Goal: Task Accomplishment & Management: Use online tool/utility

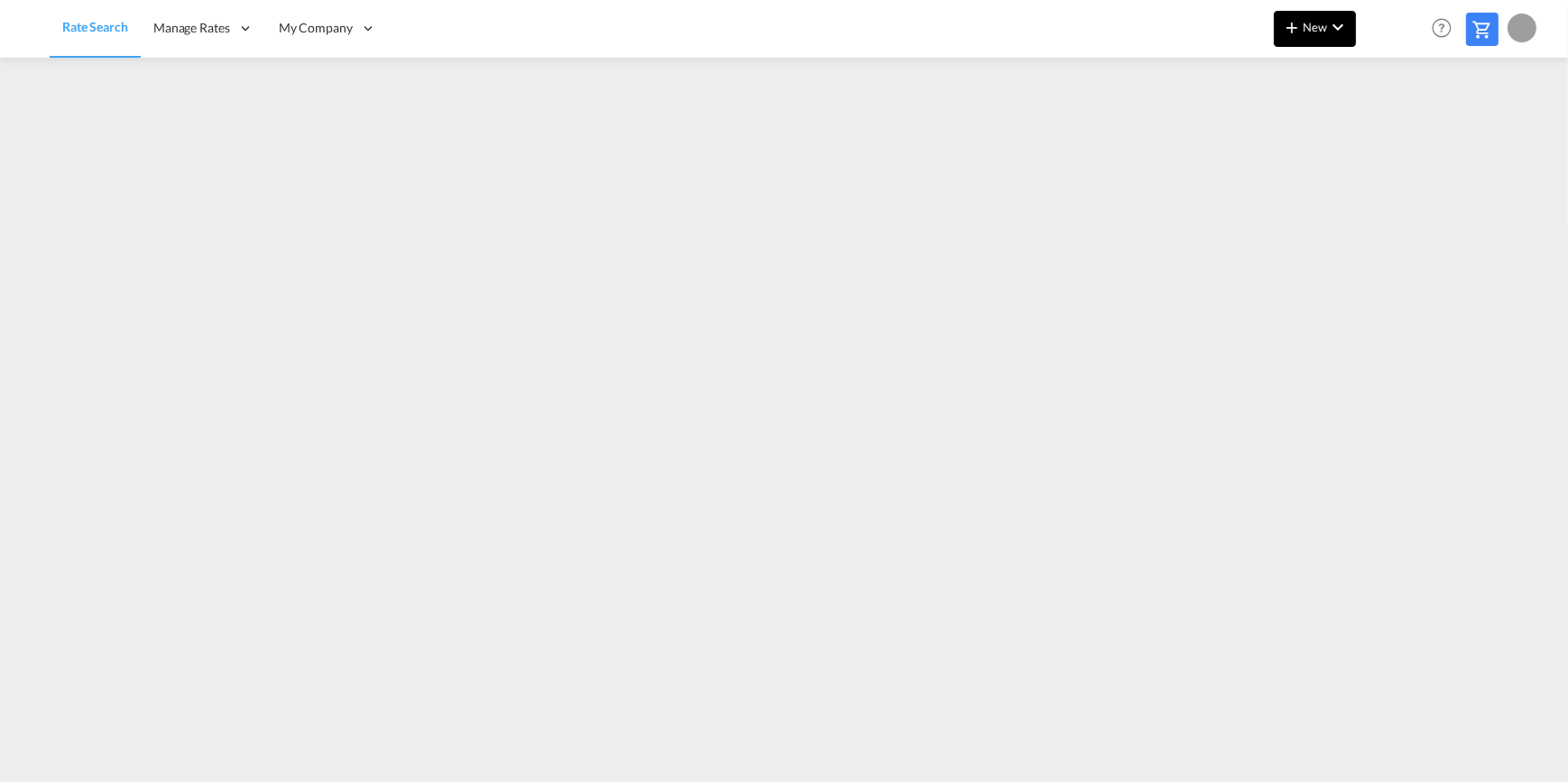
click at [1335, 29] on md-icon "icon-chevron-down" at bounding box center [1338, 27] width 22 height 22
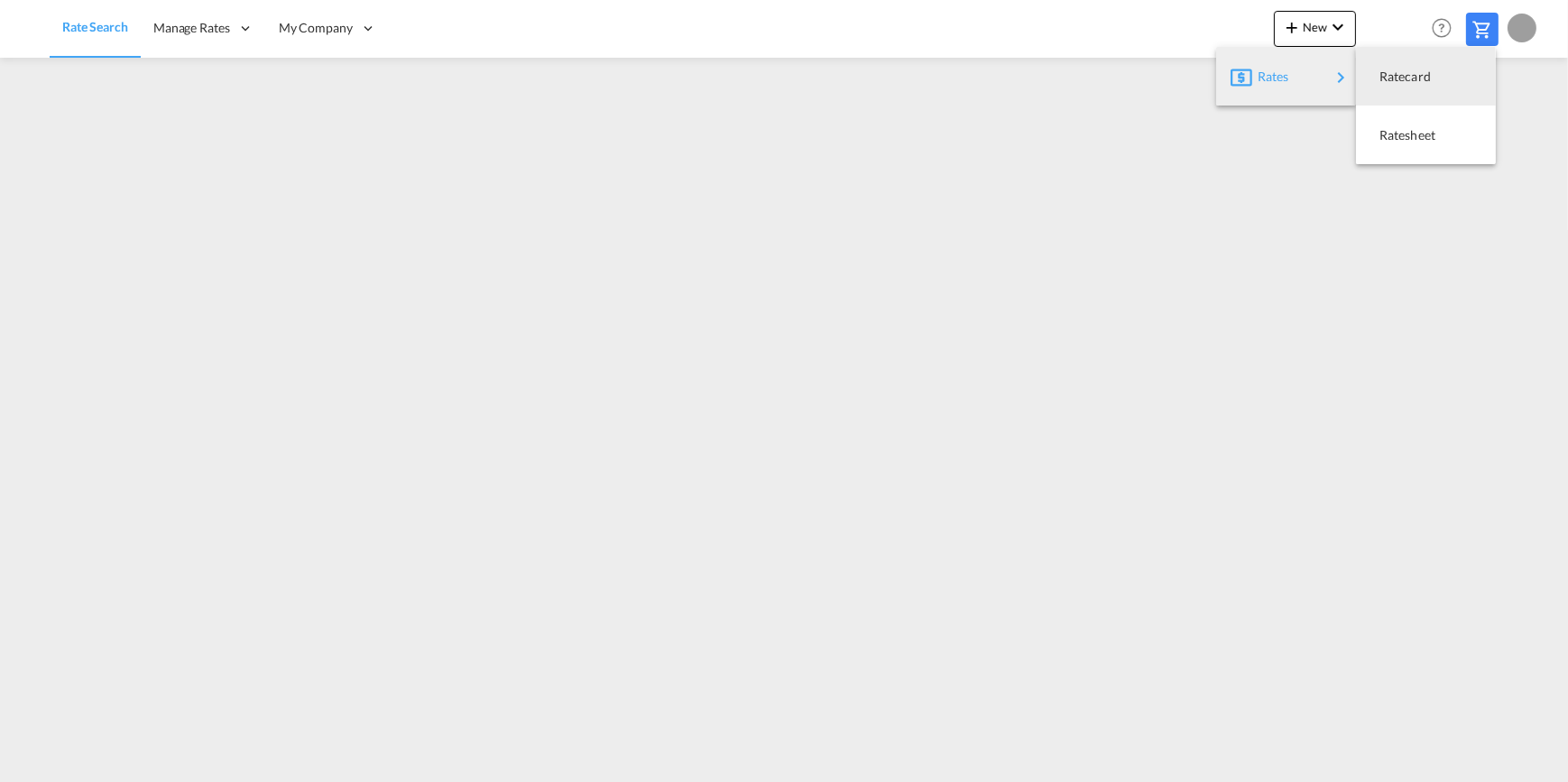
click at [1263, 72] on span "Rates" at bounding box center [1268, 76] width 22 height 36
click at [1399, 134] on span "Ratesheet" at bounding box center [1389, 135] width 20 height 36
